Goal: Information Seeking & Learning: Understand process/instructions

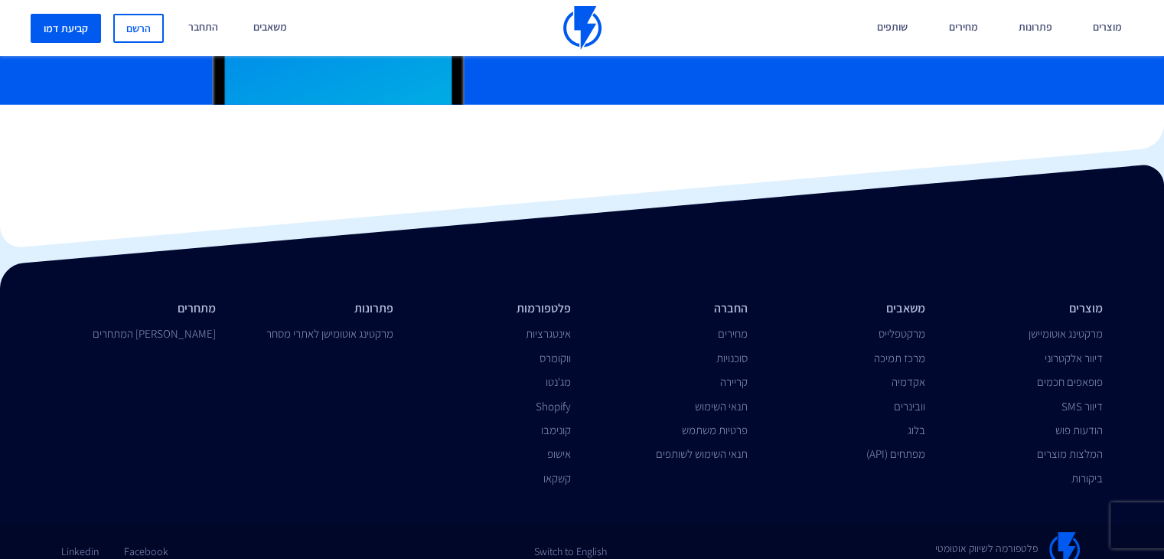
scroll to position [3598, 0]
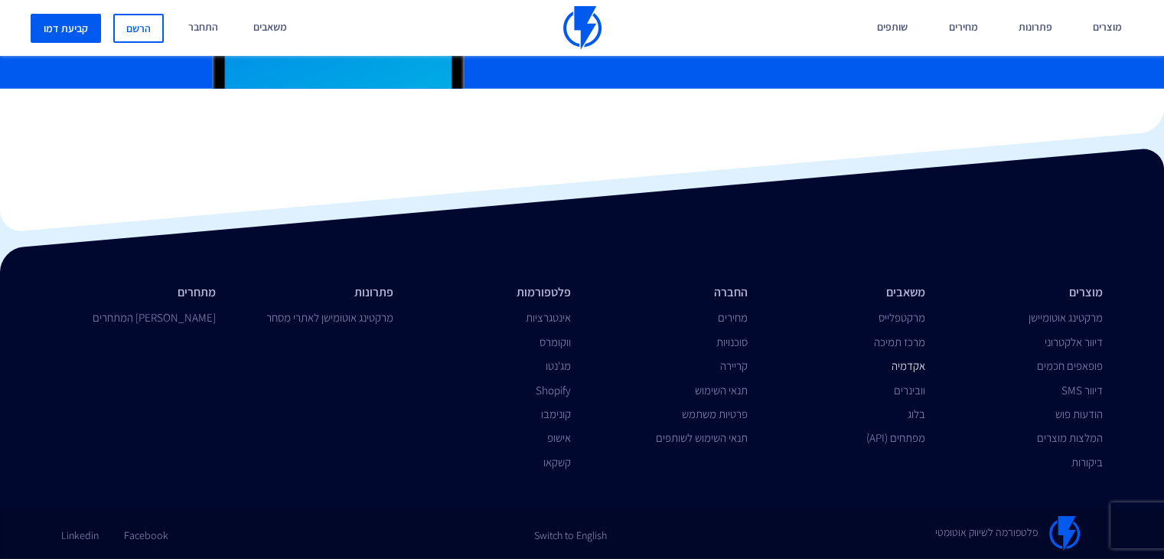
click at [918, 368] on link "אקדמיה" at bounding box center [909, 365] width 34 height 15
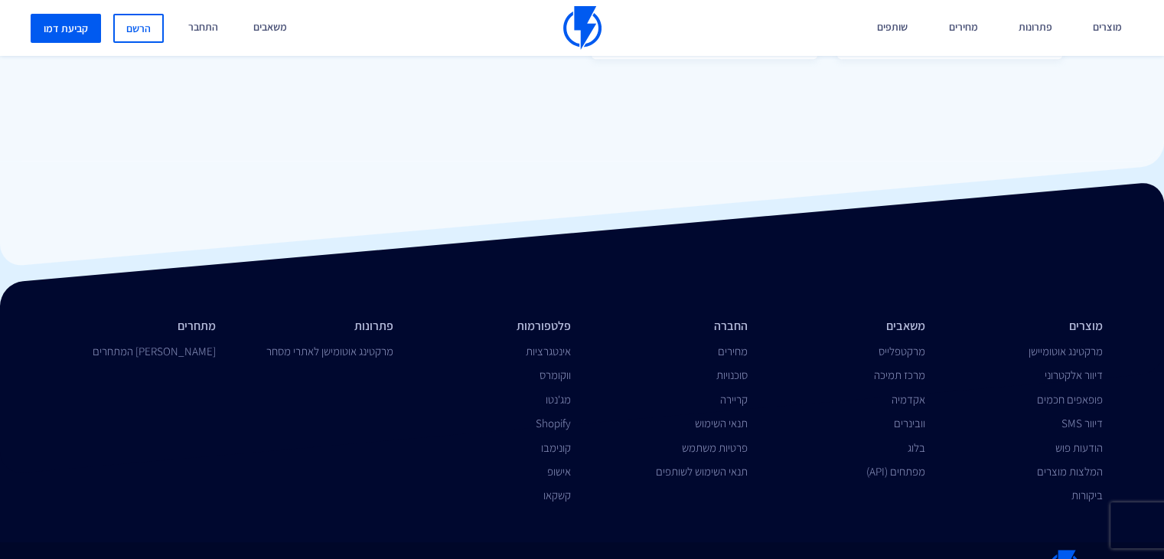
scroll to position [1455, 0]
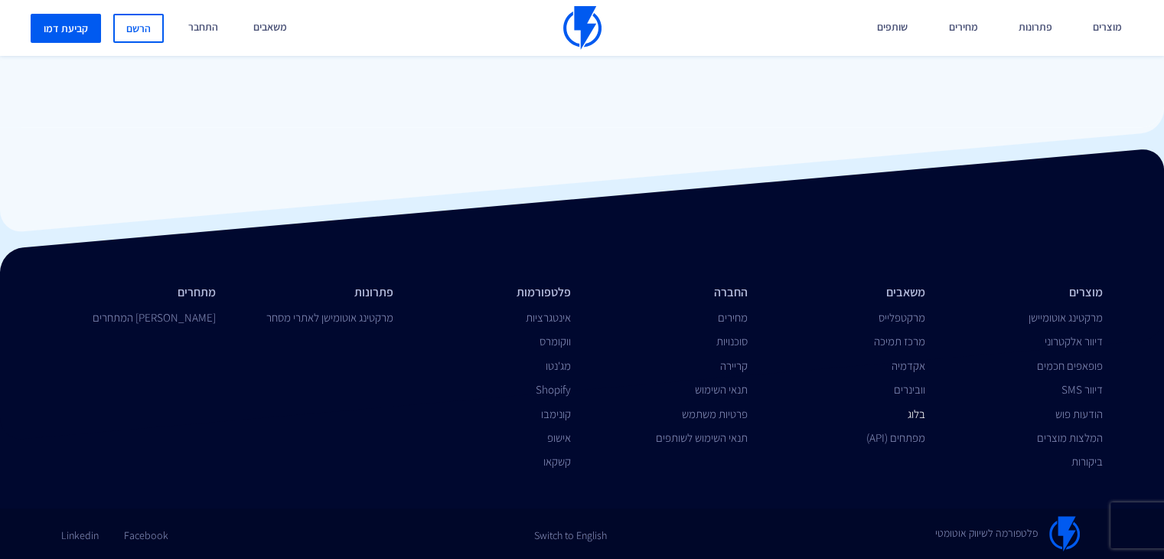
click at [917, 416] on link "בלוג" at bounding box center [917, 413] width 18 height 15
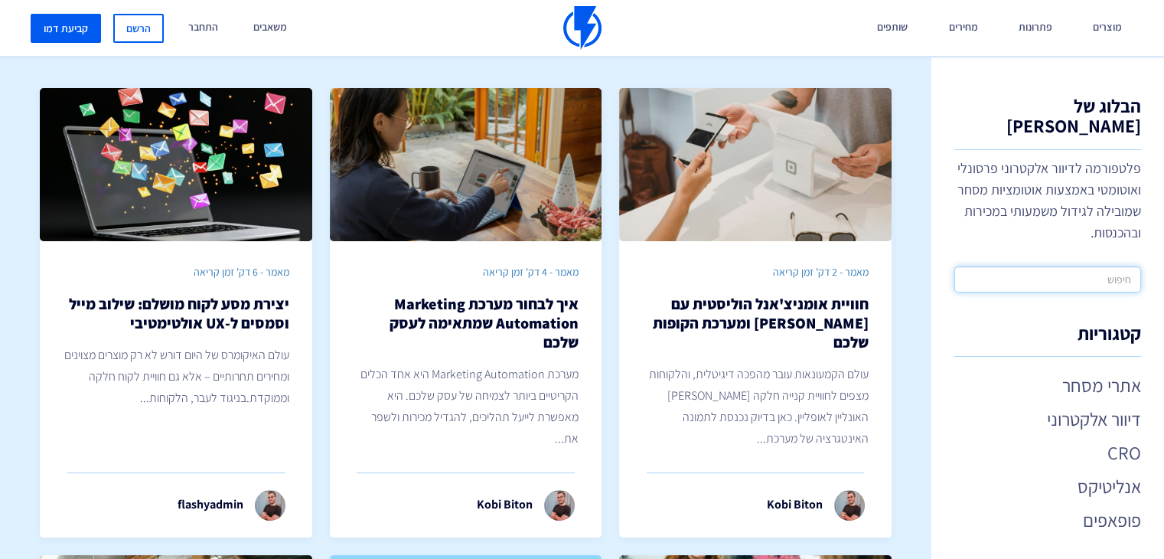
click at [1072, 266] on input "text" at bounding box center [1047, 279] width 187 height 26
click at [1124, 507] on link "פופאפים" at bounding box center [1047, 520] width 187 height 26
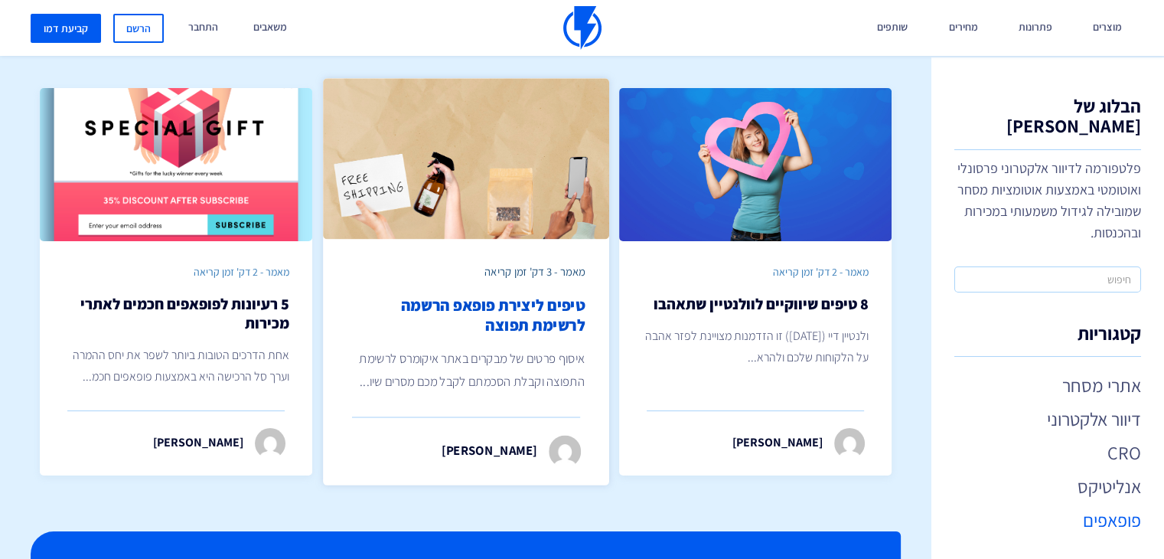
click at [534, 368] on p "איסוף פרטים של מבקרים באתר איקומרס לרשימת התפוצה וקבלת הסכמתם לקבל מכם מסרים שי…" at bounding box center [466, 369] width 238 height 45
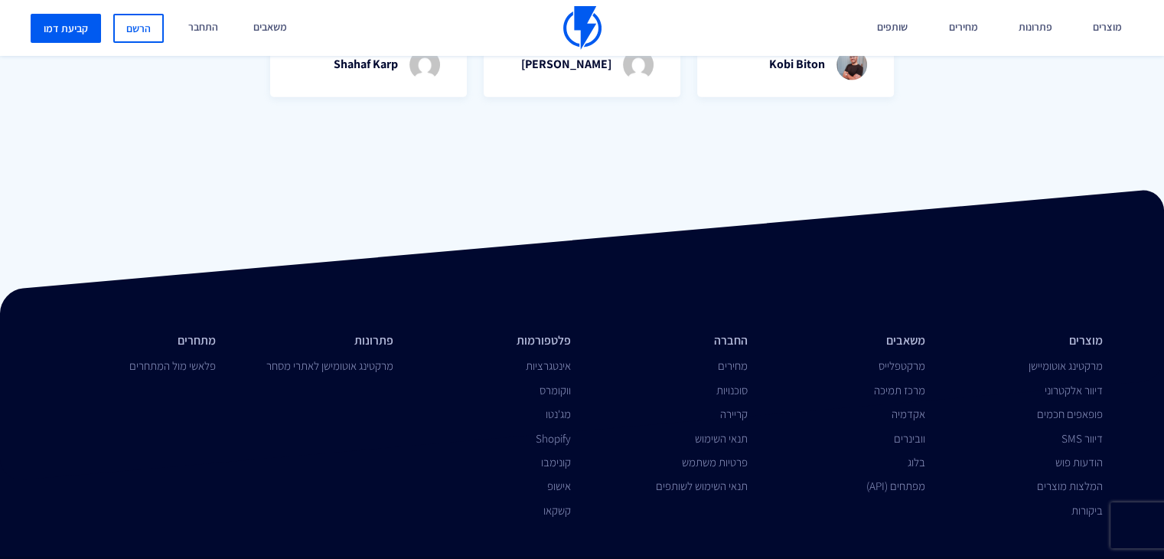
scroll to position [3551, 0]
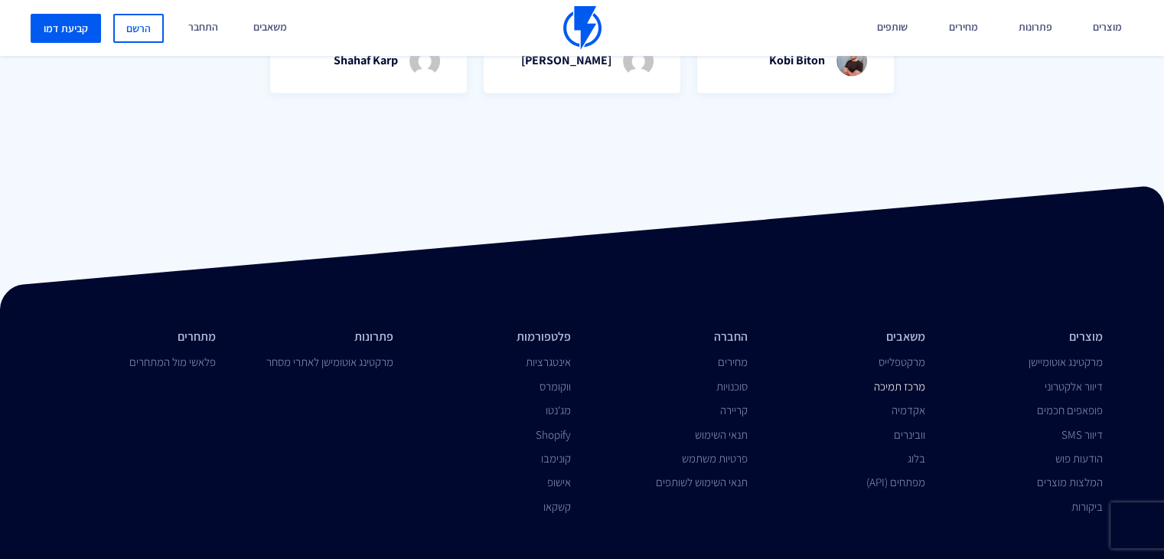
click at [916, 379] on link "מרכז תמיכה" at bounding box center [899, 386] width 51 height 15
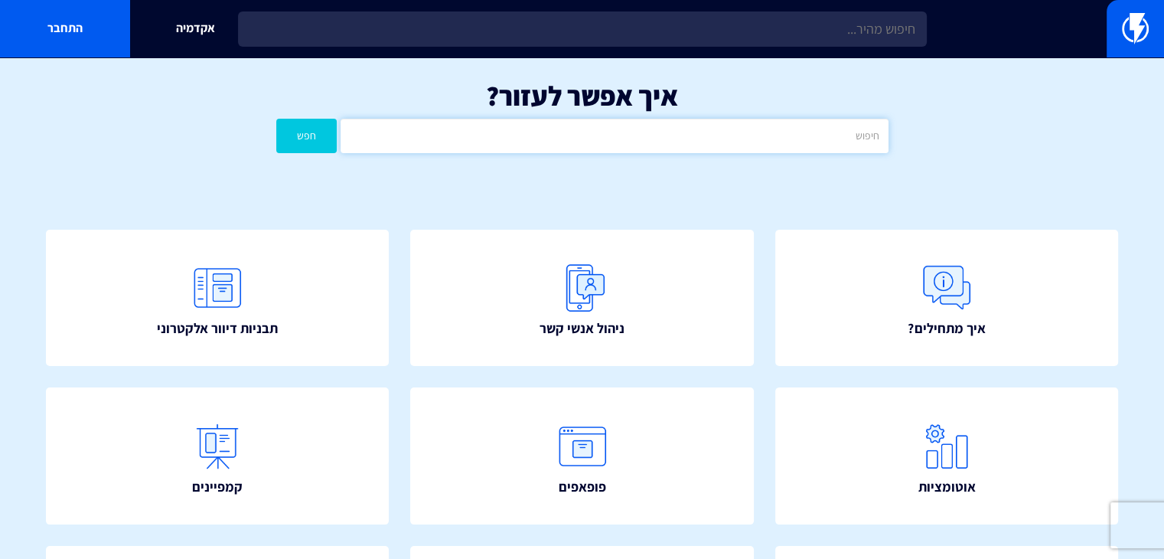
click at [738, 150] on input "text" at bounding box center [614, 136] width 547 height 34
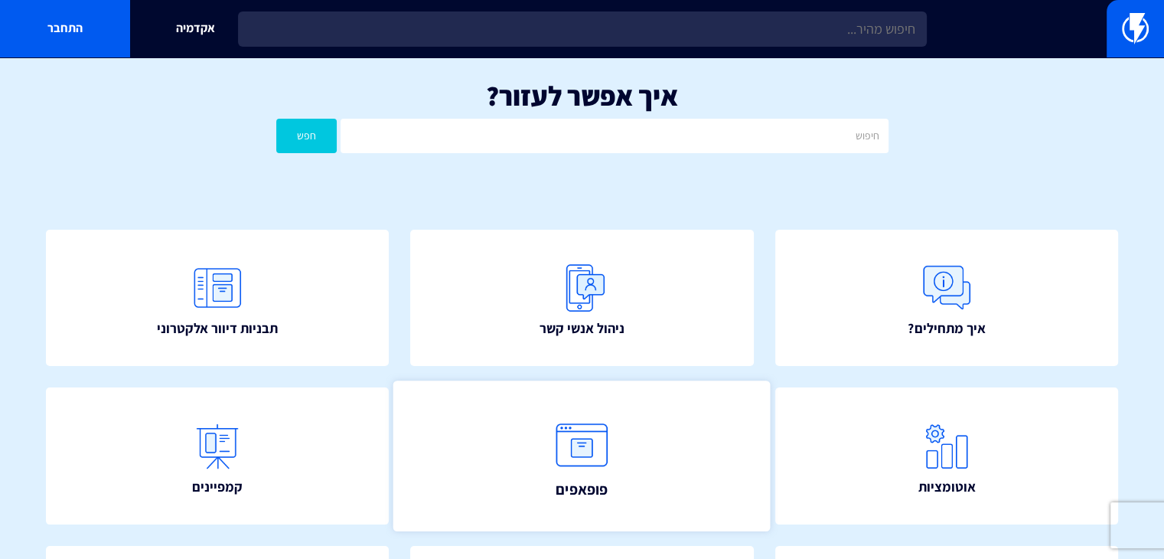
click at [583, 428] on img at bounding box center [582, 445] width 67 height 67
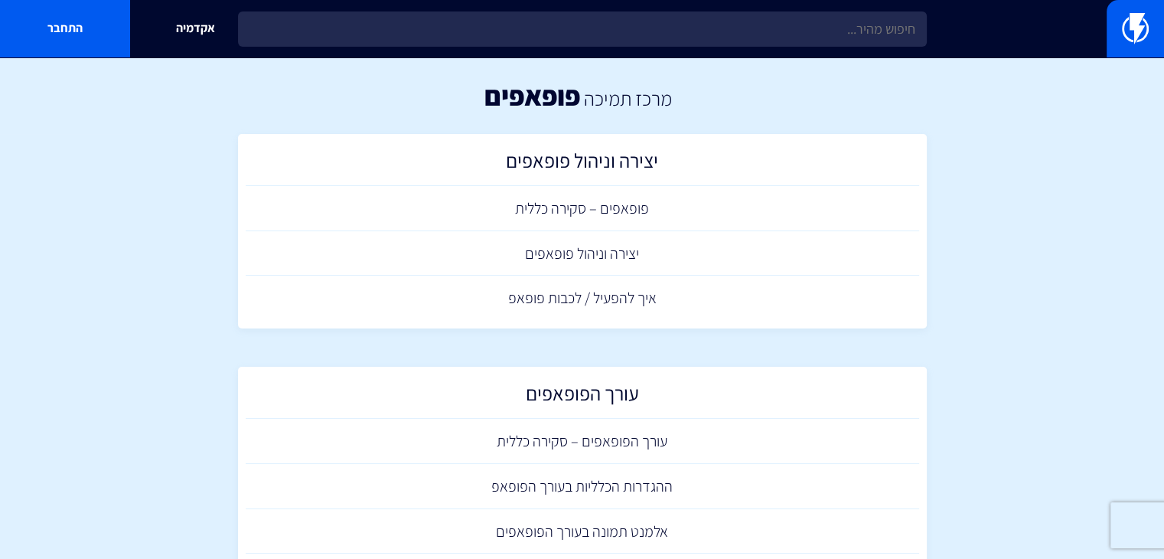
scroll to position [77, 0]
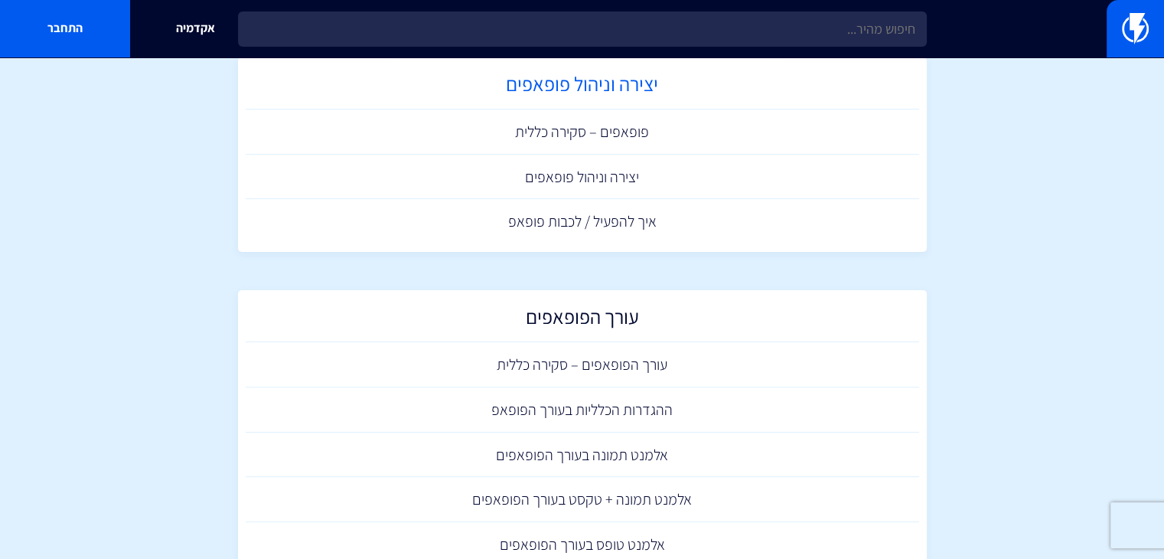
click at [606, 78] on h2 "יצירה וניהול פופאפים" at bounding box center [582, 88] width 658 height 30
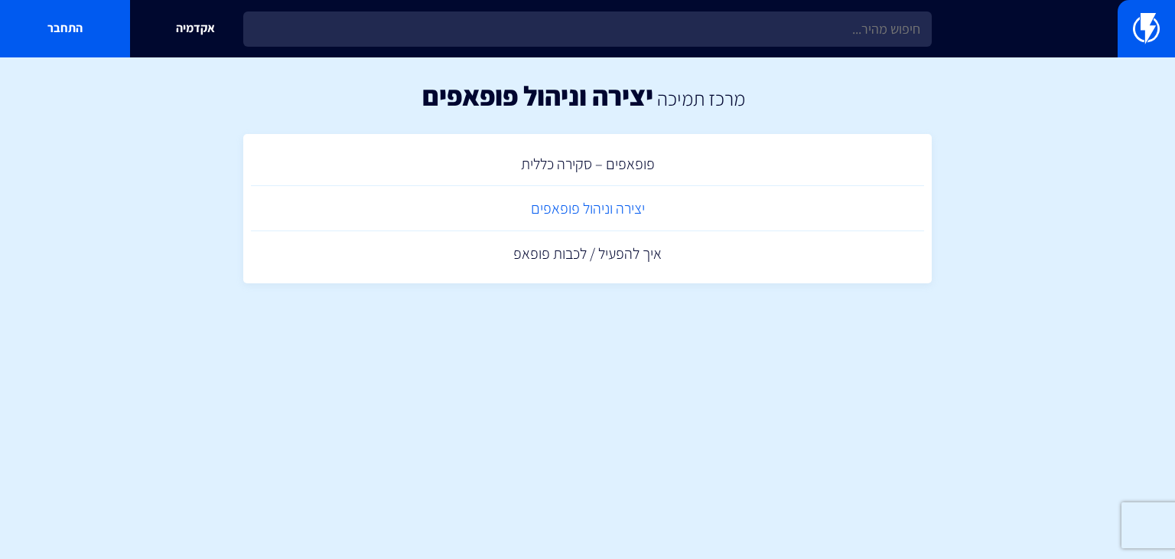
click at [634, 207] on link "יצירה וניהול פופאפים" at bounding box center [587, 208] width 673 height 45
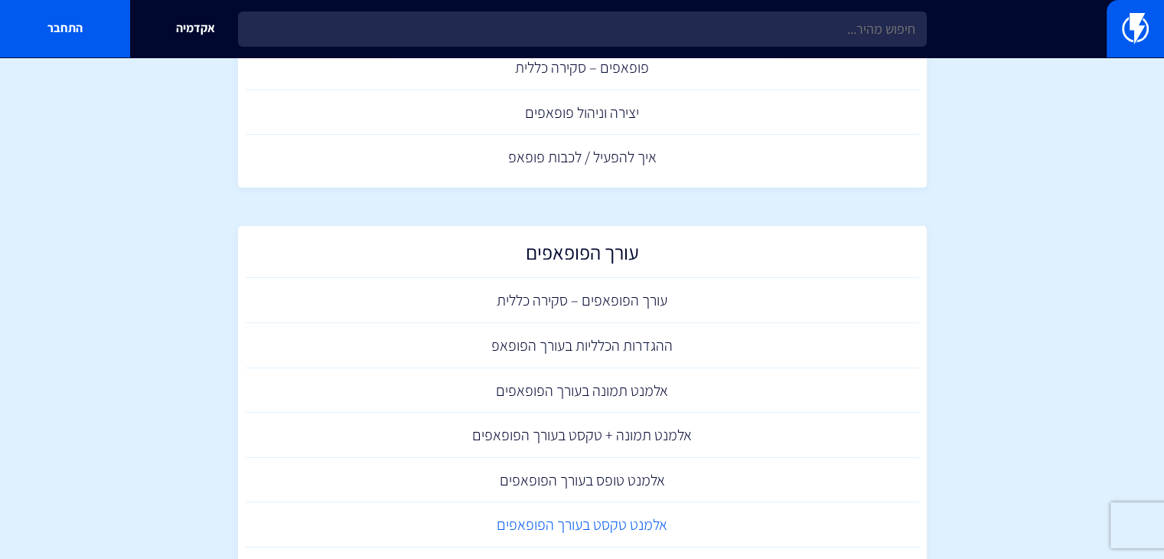
scroll to position [230, 0]
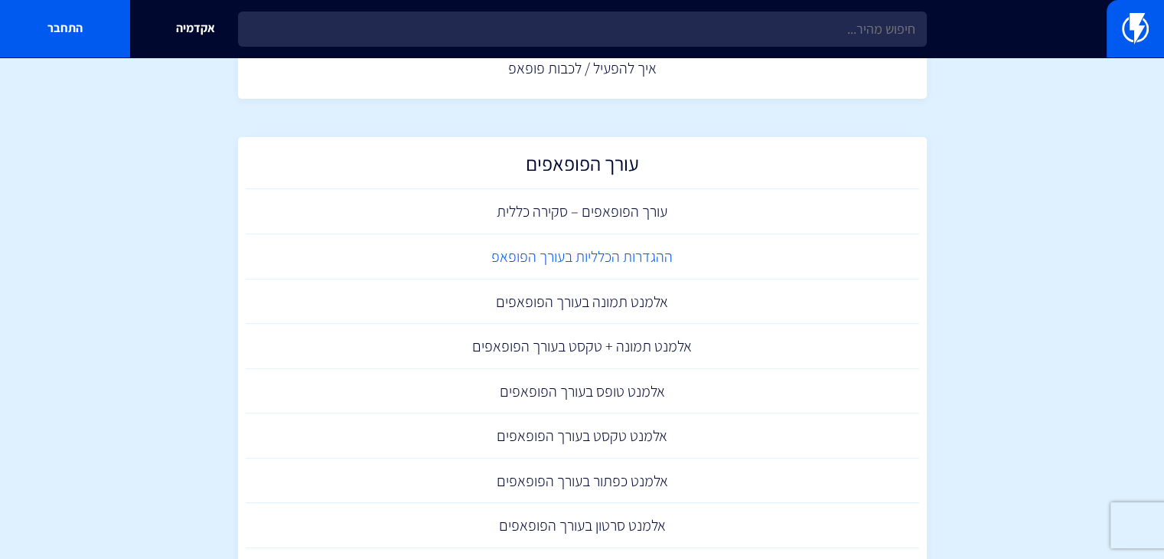
click at [637, 259] on link "ההגדרות הכלליות בעורך הפופאפ" at bounding box center [582, 256] width 673 height 45
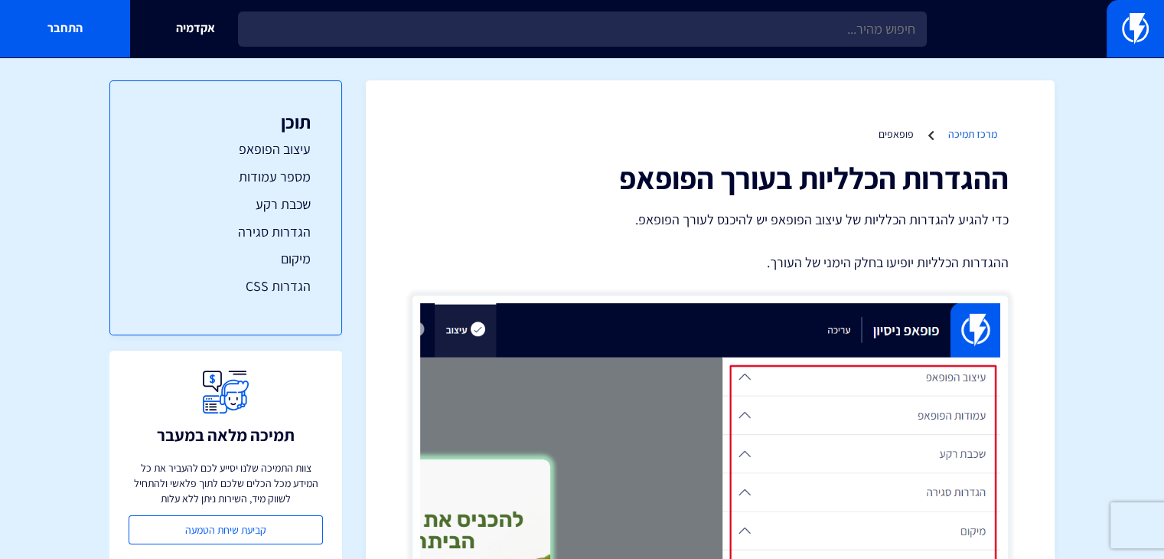
click at [973, 135] on link "מרכז תמיכה" at bounding box center [972, 134] width 49 height 14
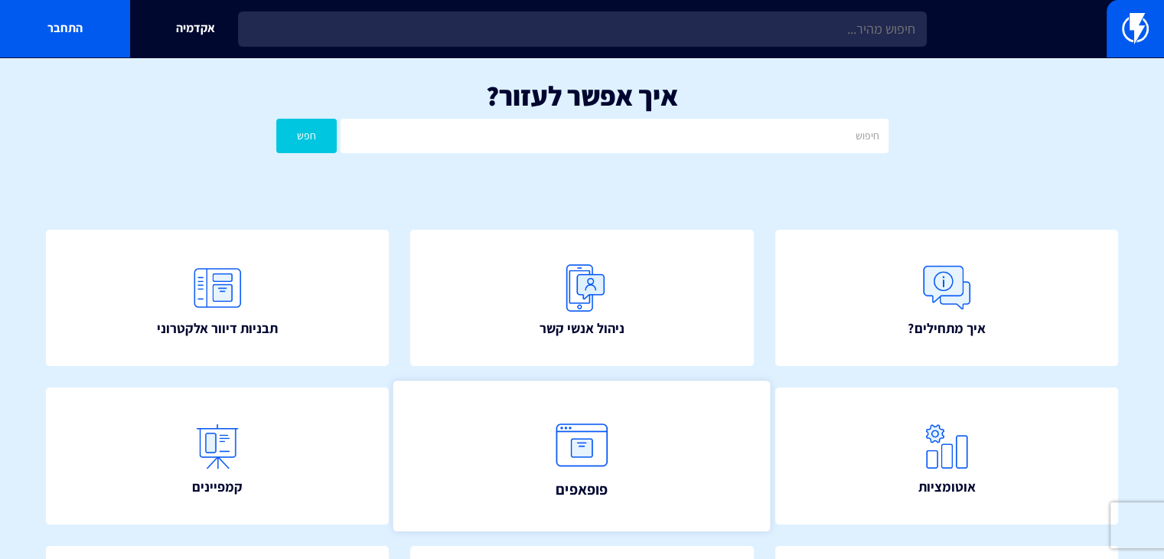
click at [624, 441] on link "פופאפים" at bounding box center [581, 455] width 377 height 151
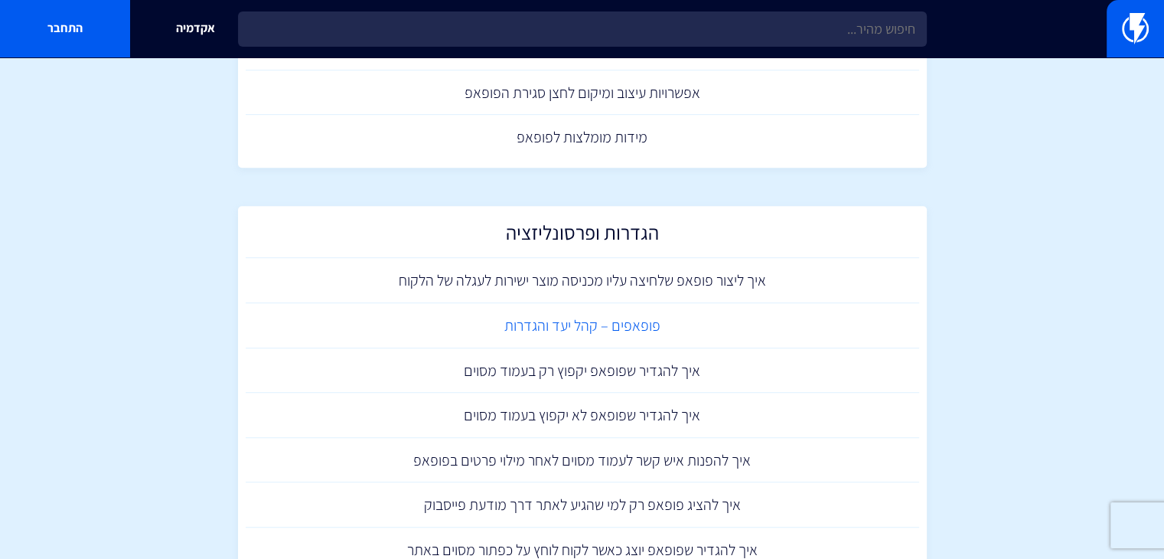
scroll to position [918, 0]
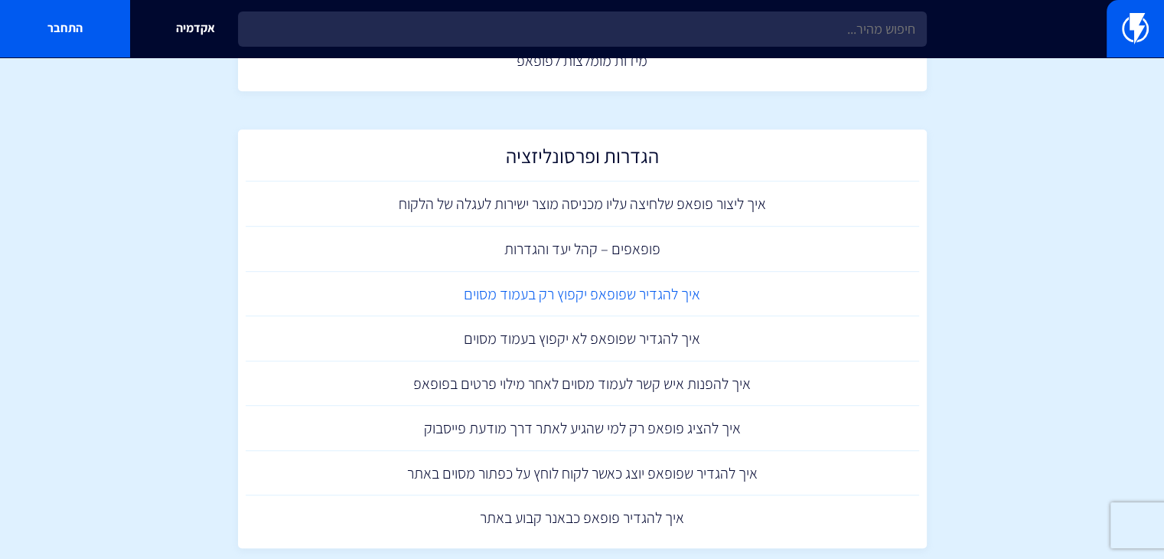
click at [626, 288] on link "איך להגדיר שפופאפ יקפוץ רק בעמוד מסוים" at bounding box center [582, 294] width 673 height 45
click at [742, 257] on link "פופאפים – קהל יעד והגדרות" at bounding box center [582, 249] width 673 height 45
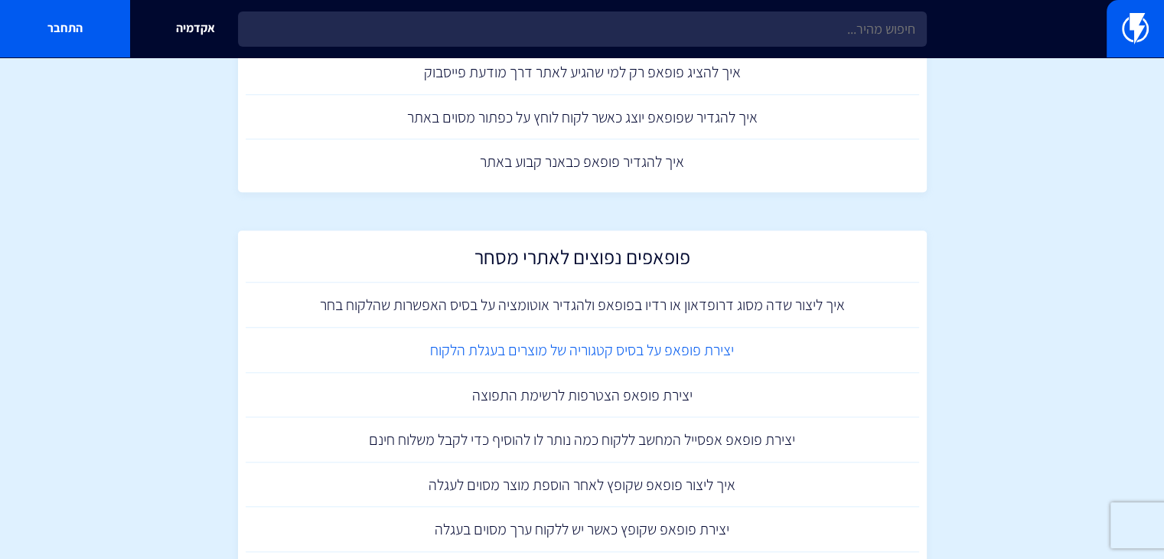
scroll to position [1301, 0]
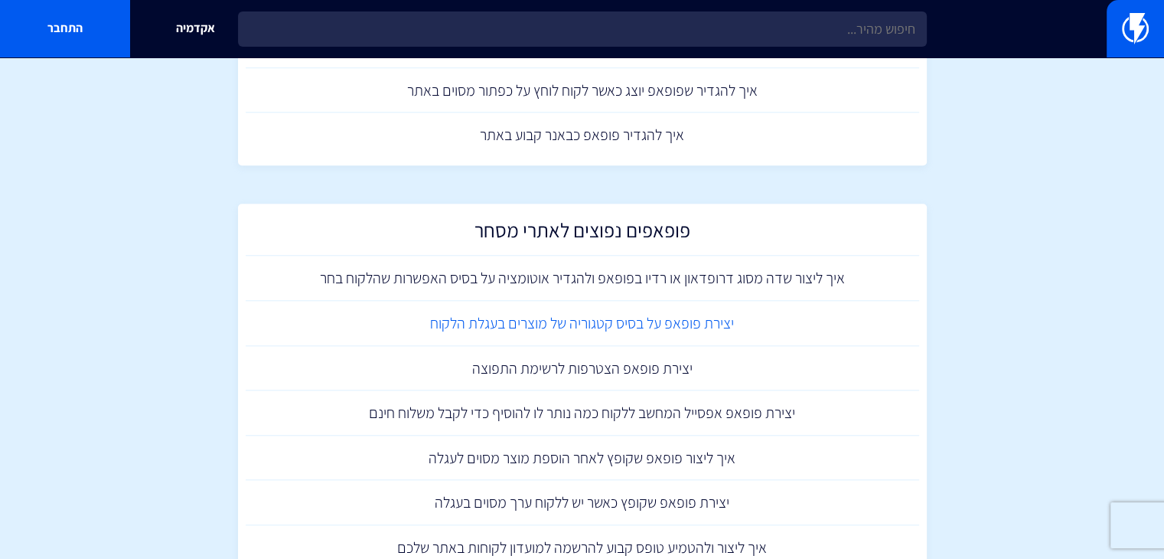
click at [456, 322] on link "יצירת פופאפ על בסיס קטגוריה של מוצרים בעגלת הלקוח" at bounding box center [582, 323] width 673 height 45
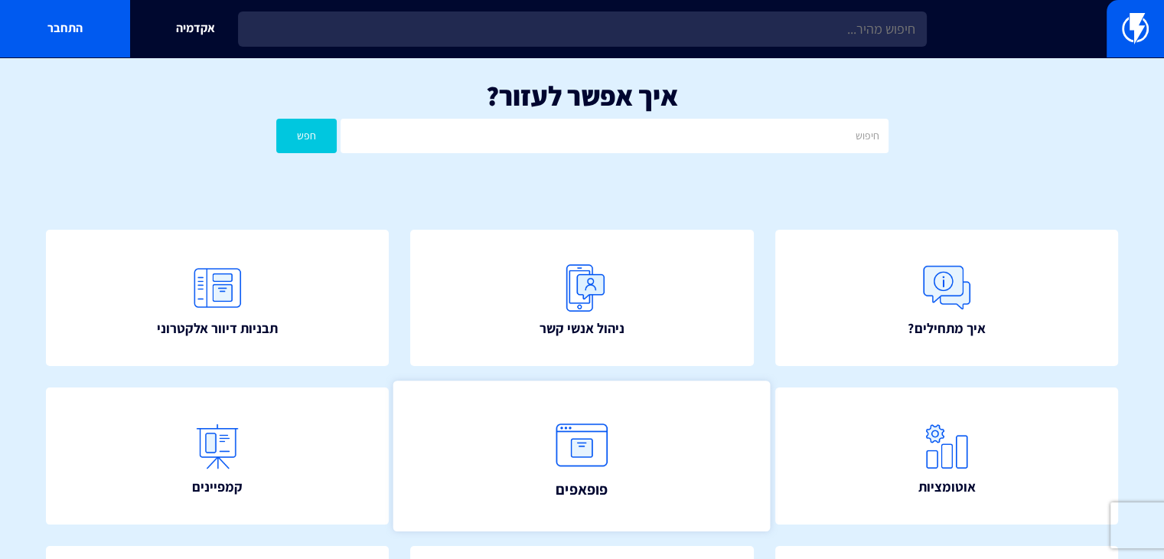
click at [601, 419] on img at bounding box center [582, 445] width 67 height 67
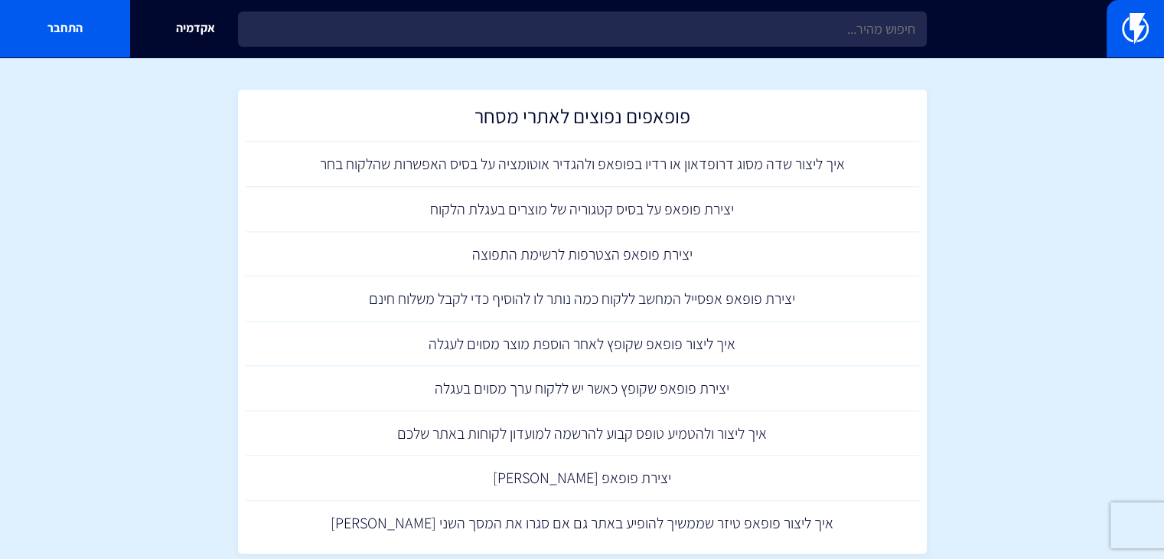
scroll to position [1396, 0]
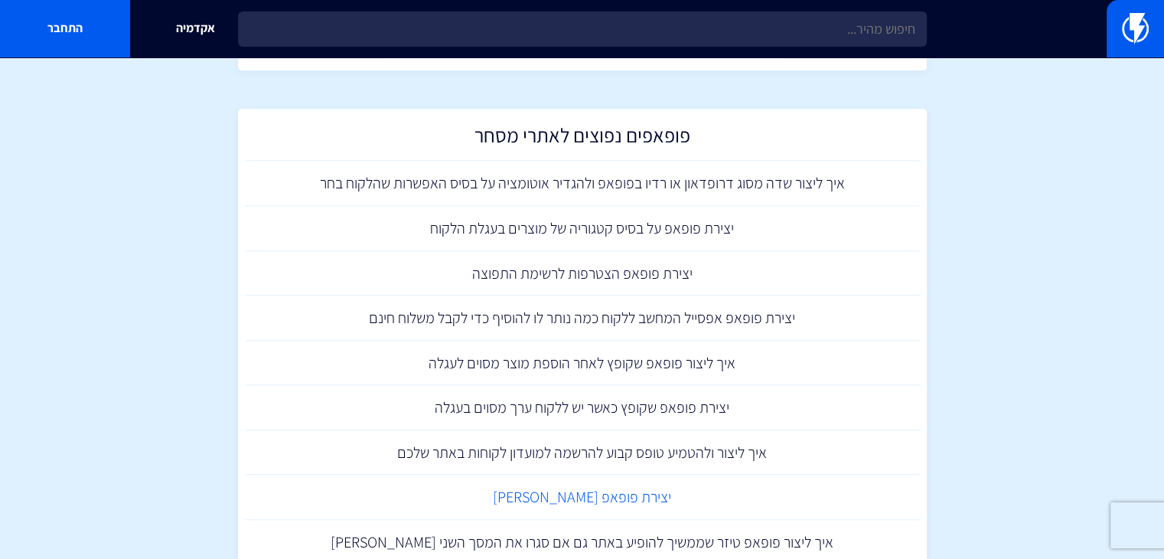
click at [575, 507] on link "יצירת פופאפ [PERSON_NAME]" at bounding box center [582, 496] width 673 height 45
